Goal: Task Accomplishment & Management: Manage account settings

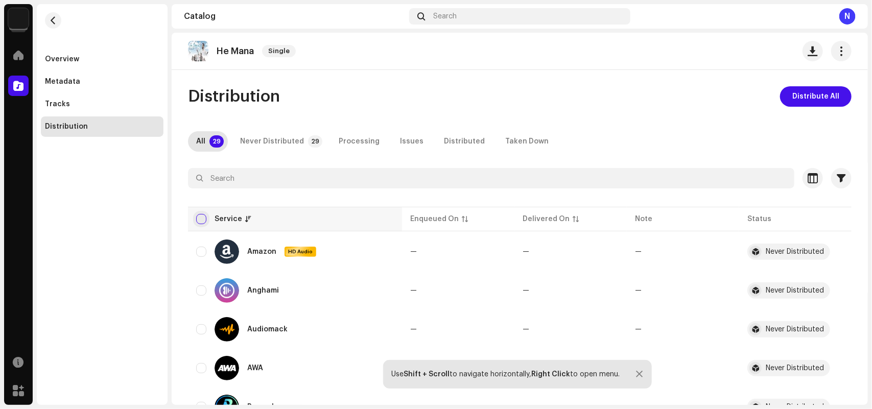
click at [202, 217] on input "checkbox" at bounding box center [201, 219] width 10 height 10
checkbox input "true"
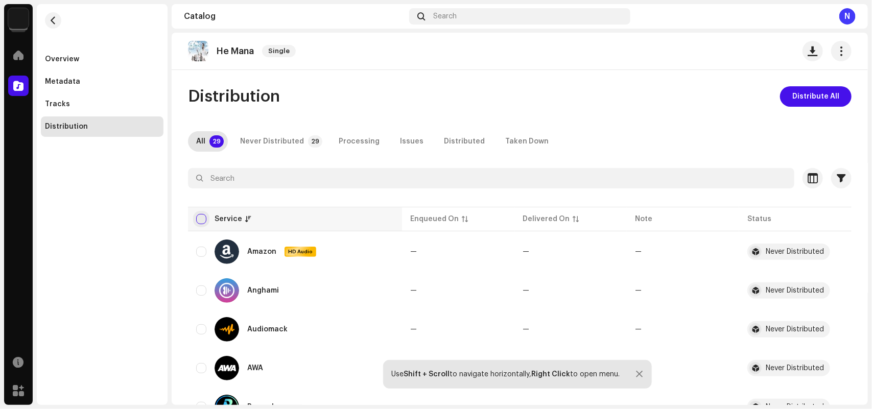
checkbox input "true"
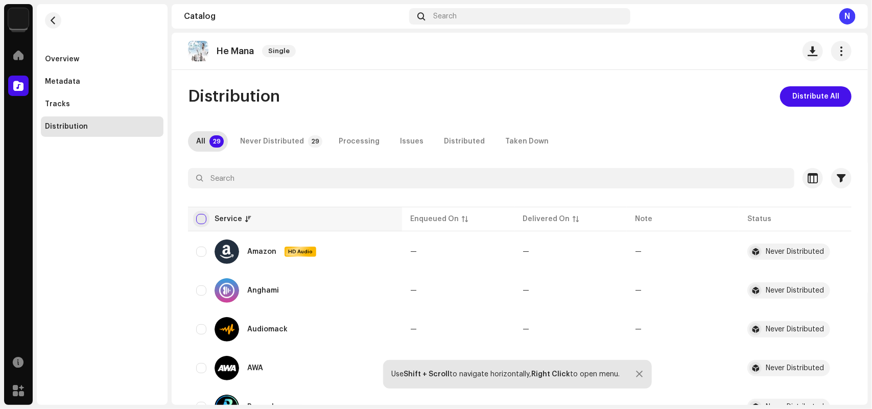
checkbox input "true"
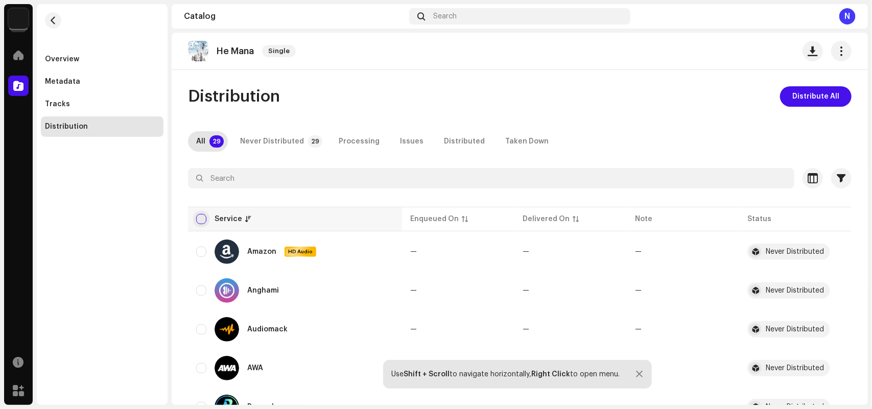
checkbox input "true"
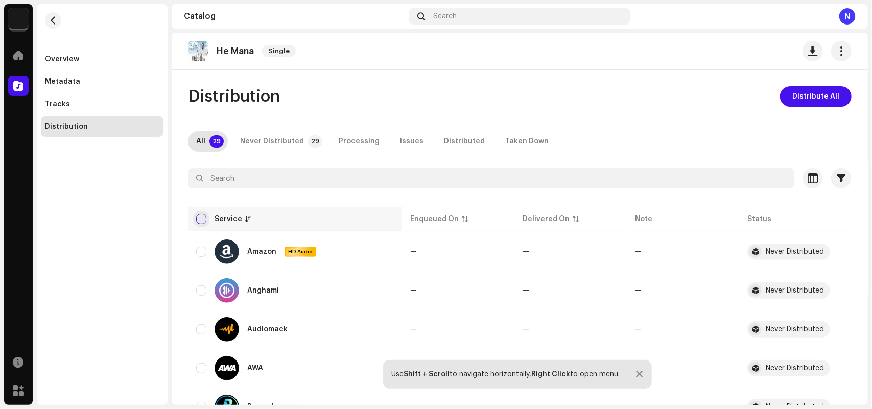
checkbox input "true"
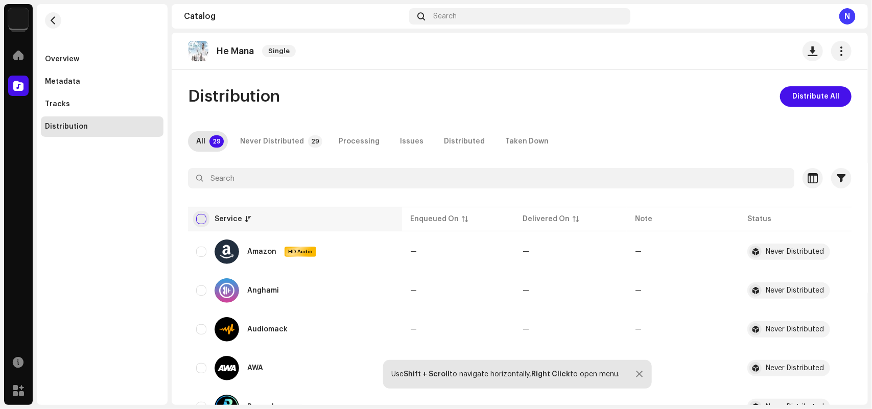
checkbox input "true"
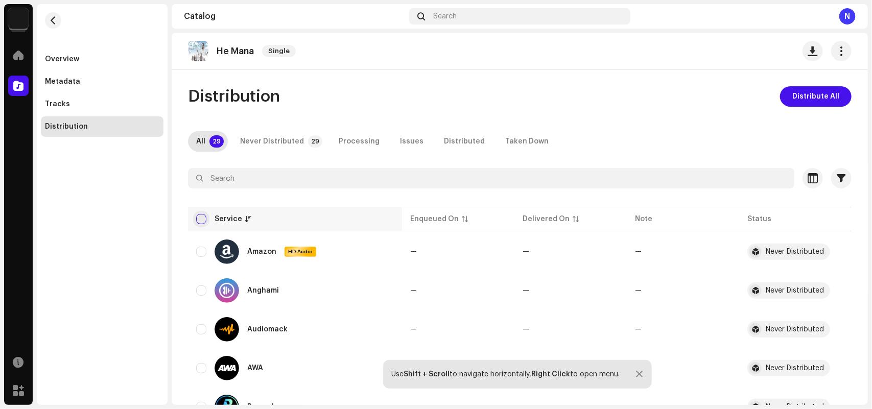
checkbox input "true"
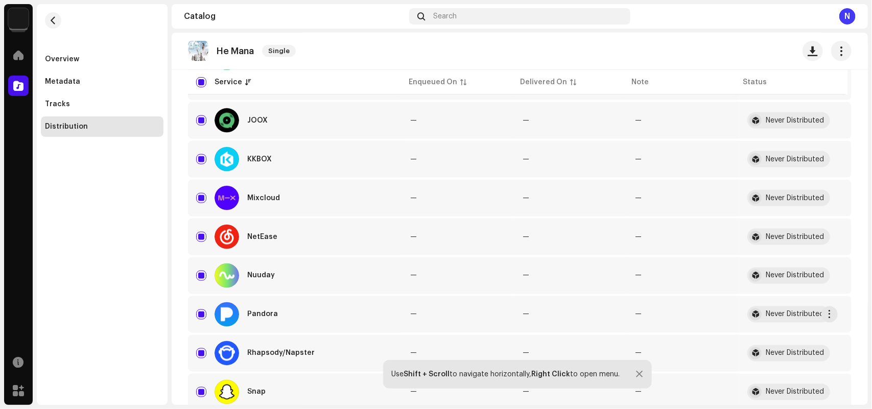
scroll to position [319, 0]
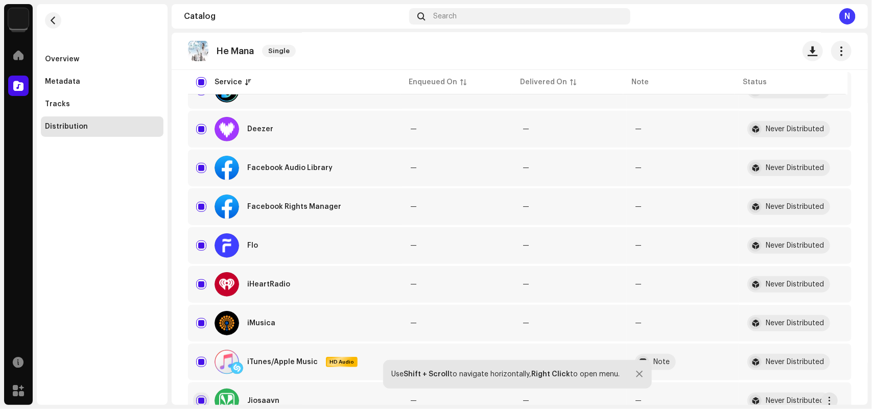
click at [201, 396] on input "Row Selected" at bounding box center [201, 401] width 10 height 10
checkbox input "false"
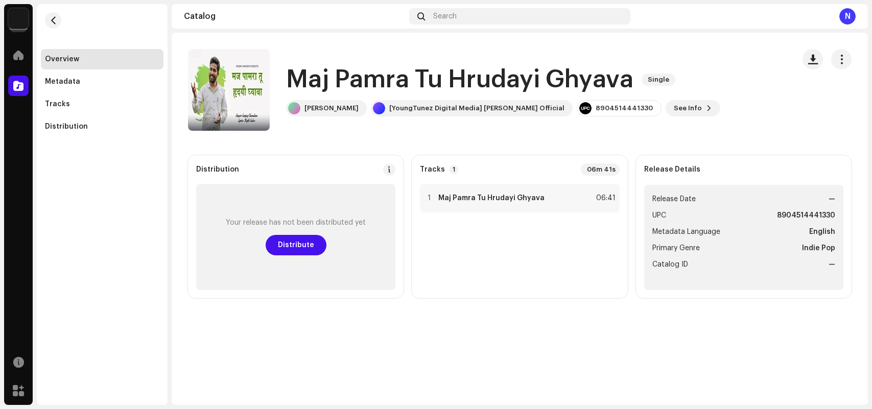
click at [297, 248] on span "Distribute" at bounding box center [296, 245] width 36 height 20
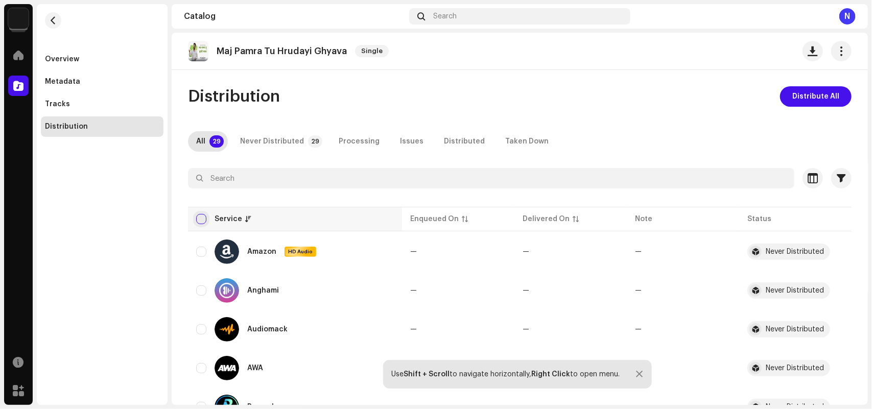
click at [204, 217] on input "checkbox" at bounding box center [201, 219] width 10 height 10
checkbox input "true"
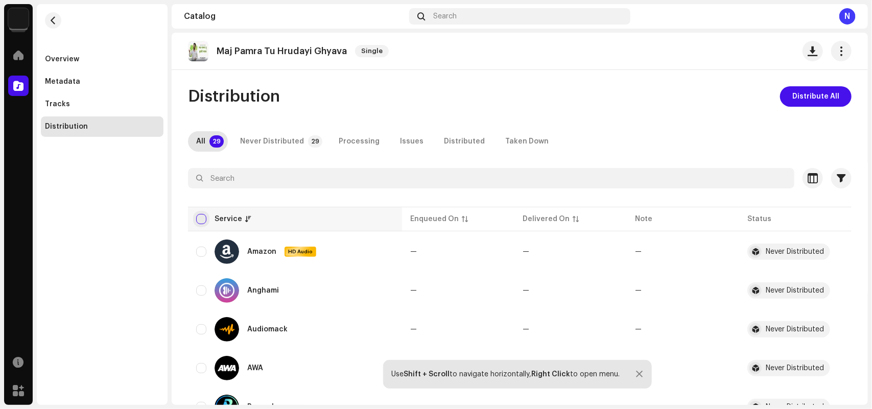
checkbox input "true"
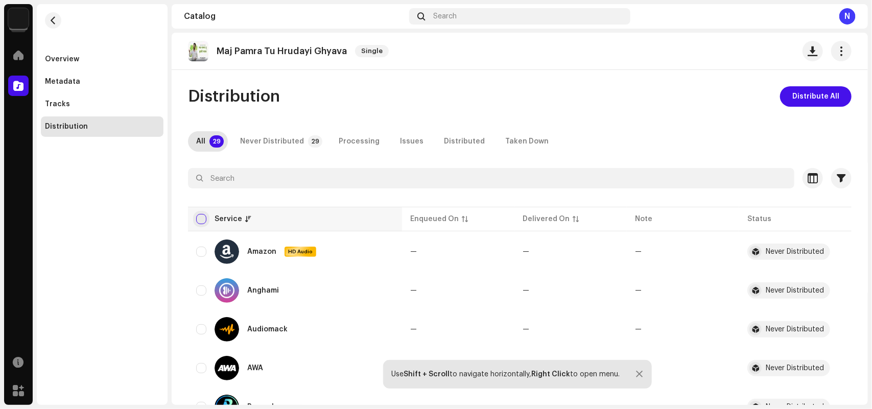
checkbox input "true"
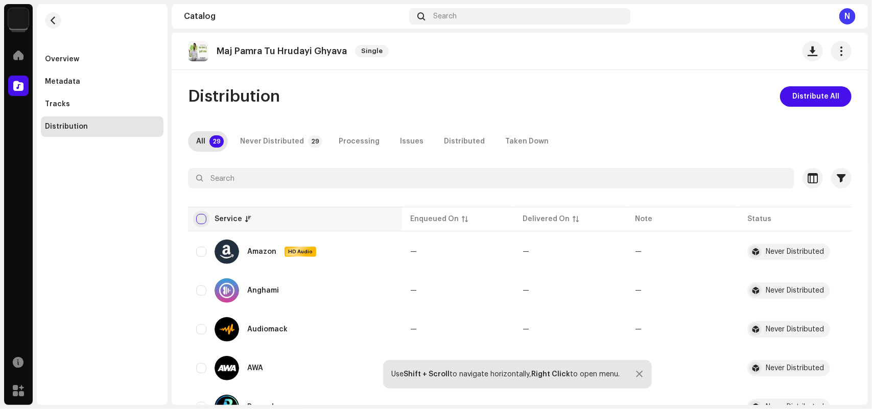
checkbox input "true"
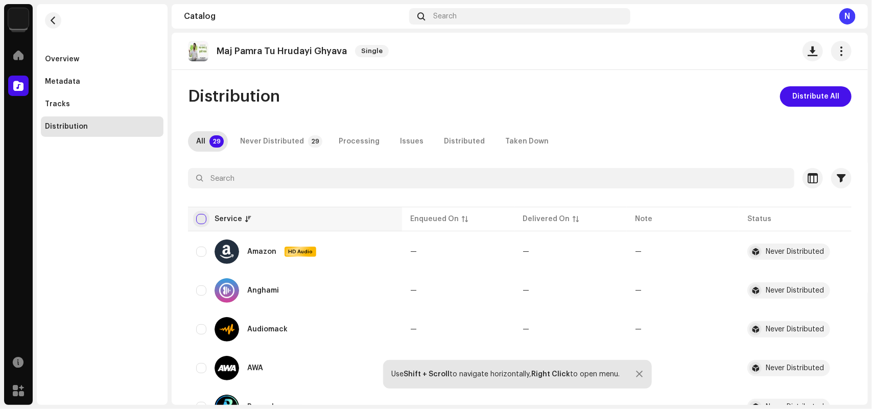
checkbox input "true"
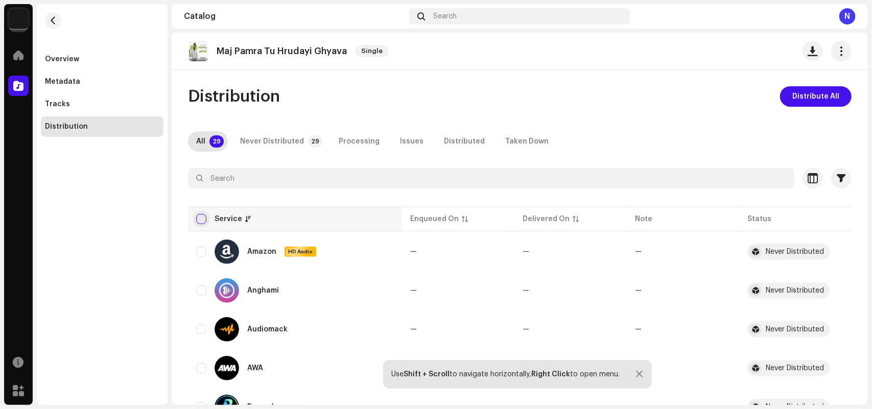
checkbox input "true"
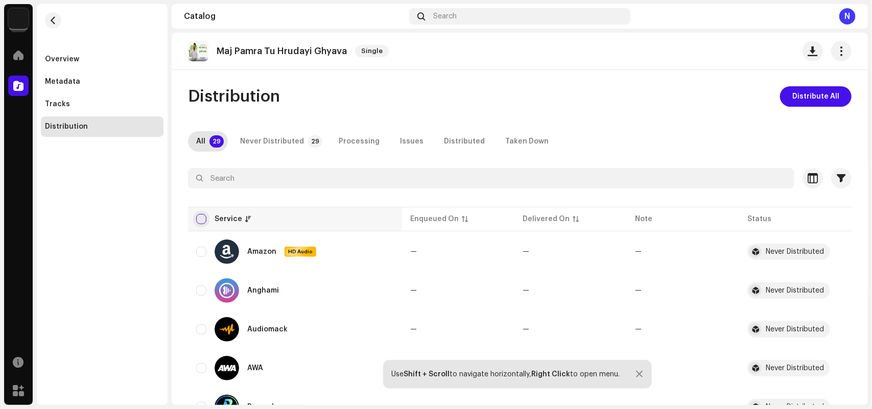
checkbox input "true"
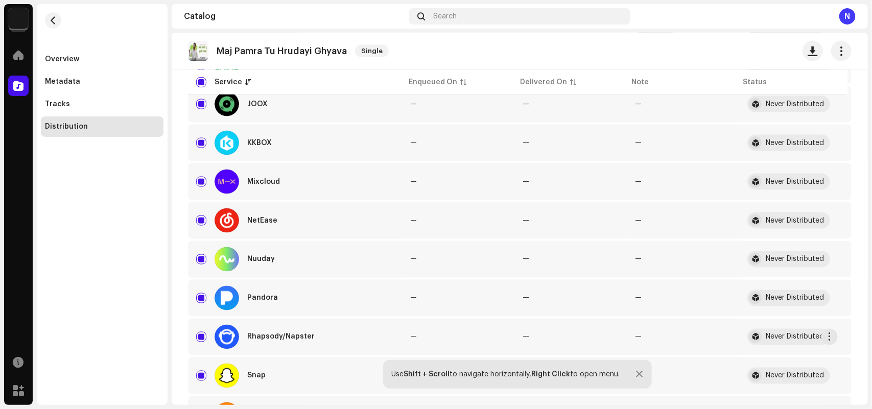
scroll to position [336, 0]
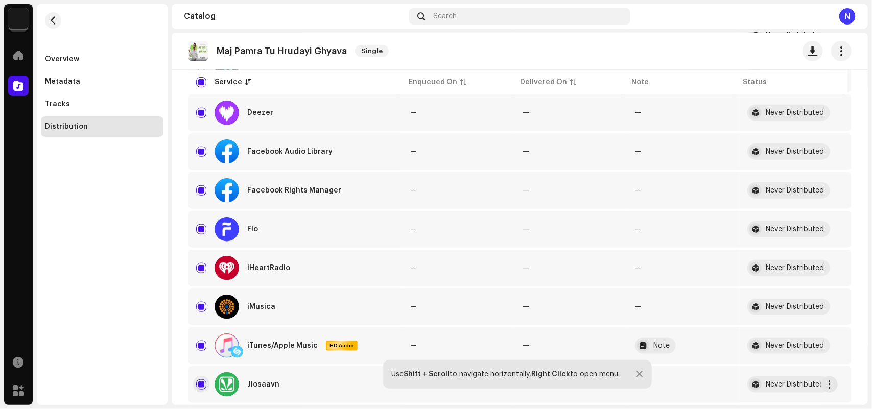
click at [200, 382] on input "Row Selected" at bounding box center [201, 385] width 10 height 10
checkbox input "false"
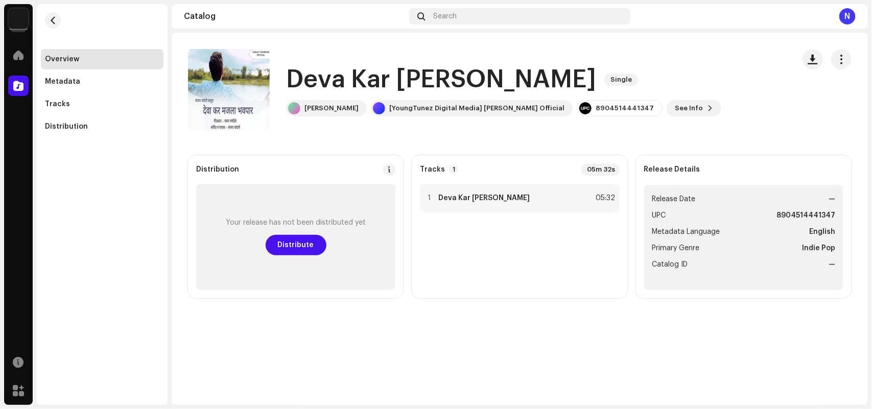
click at [294, 246] on span "Distribute" at bounding box center [296, 245] width 36 height 20
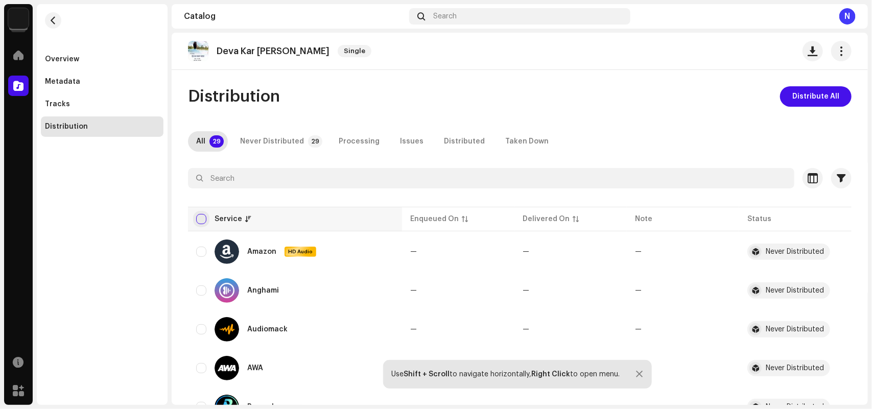
click at [200, 216] on input "checkbox" at bounding box center [201, 219] width 10 height 10
checkbox input "true"
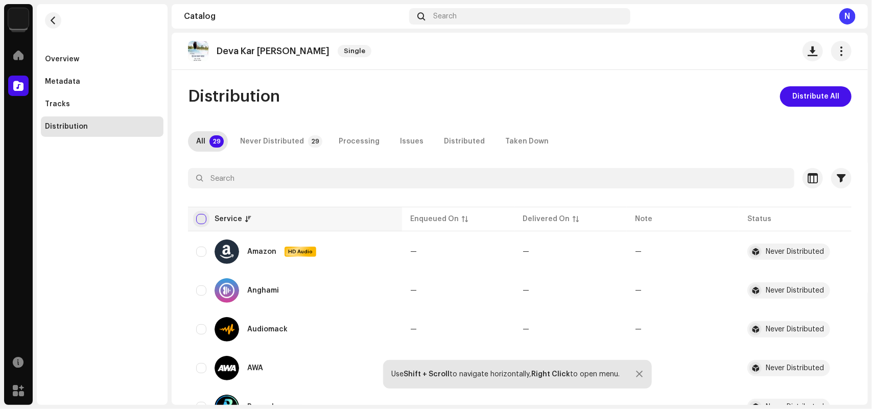
checkbox input "true"
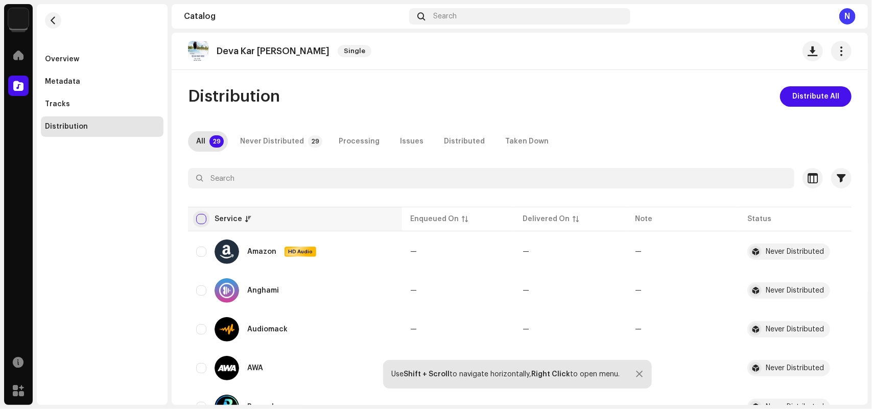
checkbox input "true"
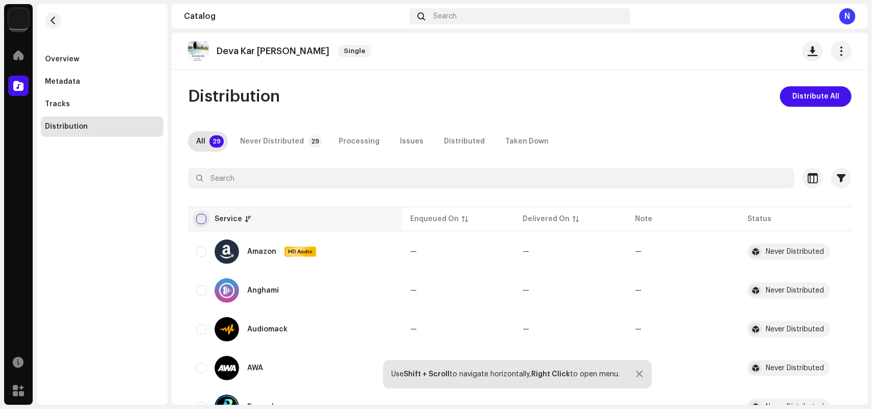
checkbox input "true"
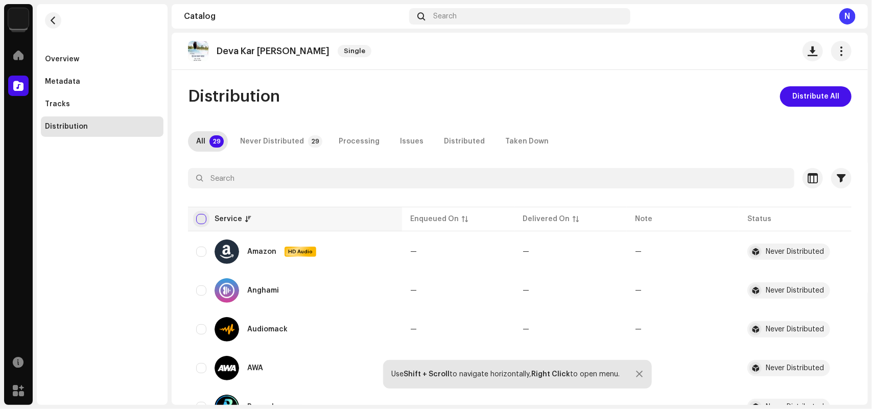
checkbox input "true"
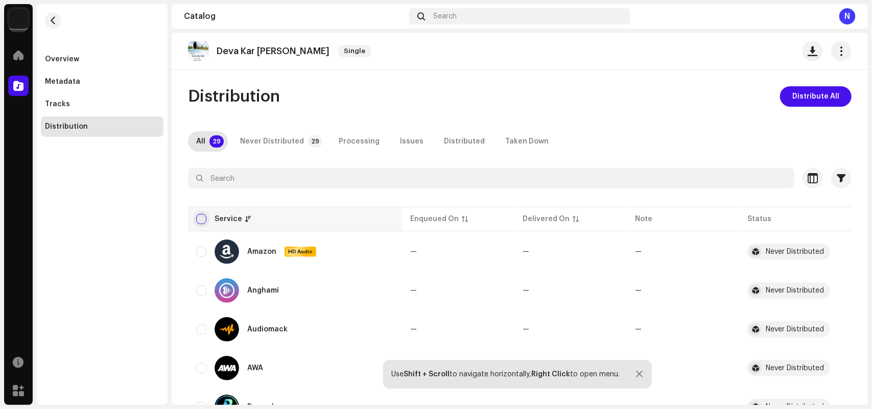
checkbox input "true"
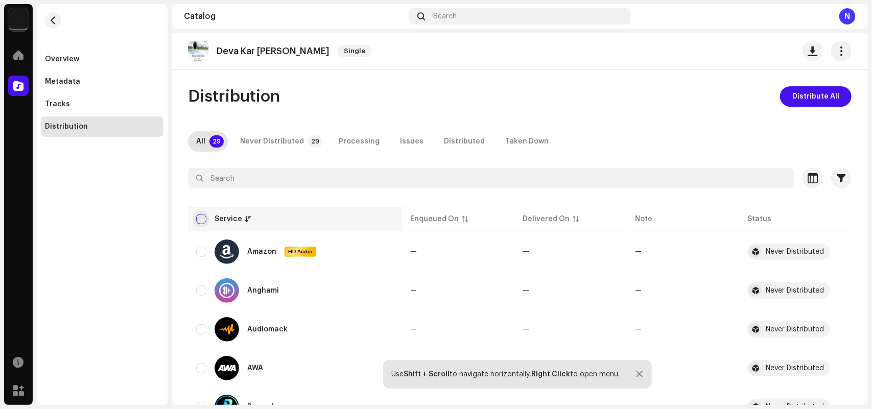
checkbox input "true"
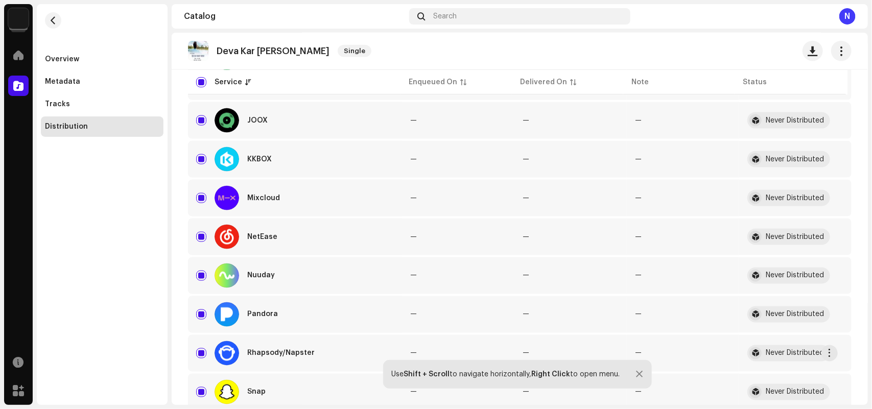
scroll to position [319, 0]
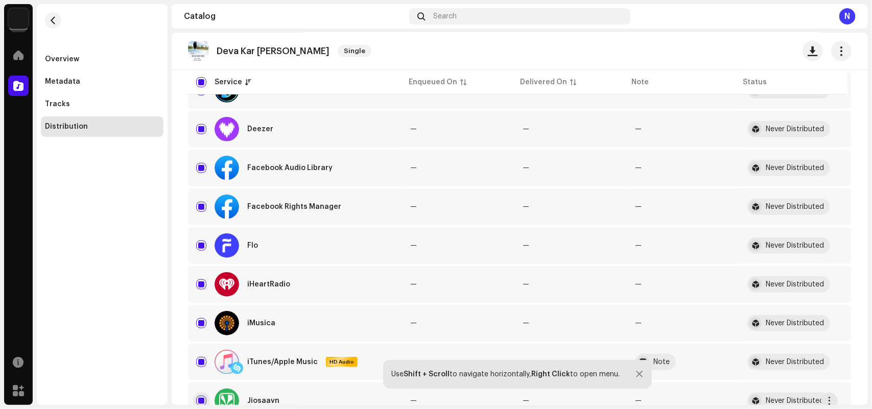
click at [200, 396] on input "Row Selected" at bounding box center [201, 401] width 10 height 10
checkbox input "false"
